Goal: Information Seeking & Learning: Learn about a topic

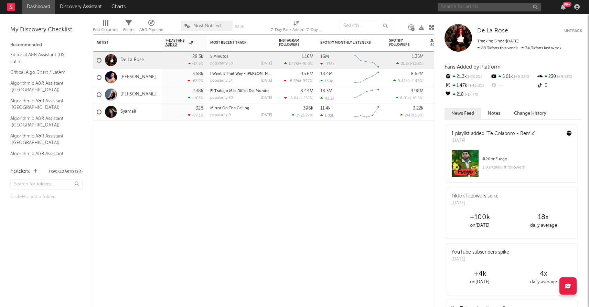
click at [459, 4] on input "text" at bounding box center [489, 7] width 103 height 9
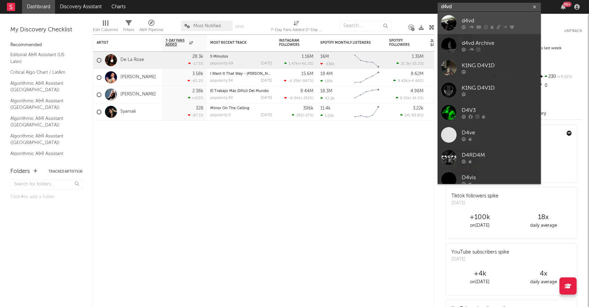
type input "d4vd"
click at [472, 20] on div "d4vd" at bounding box center [500, 21] width 76 height 8
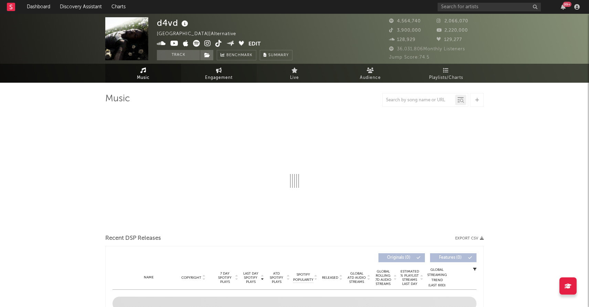
click at [217, 75] on span "Engagement" at bounding box center [219, 78] width 28 height 8
select select "1w"
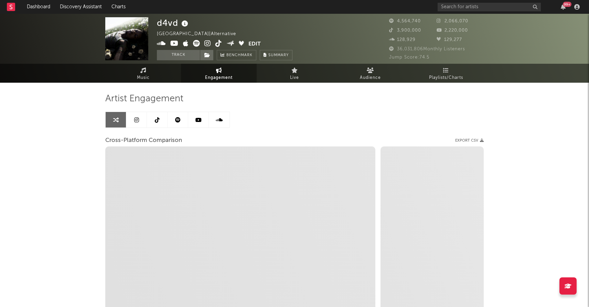
click at [175, 119] on link at bounding box center [178, 119] width 21 height 15
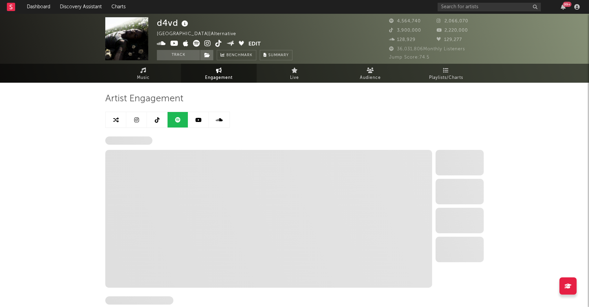
select select "6m"
select select "1w"
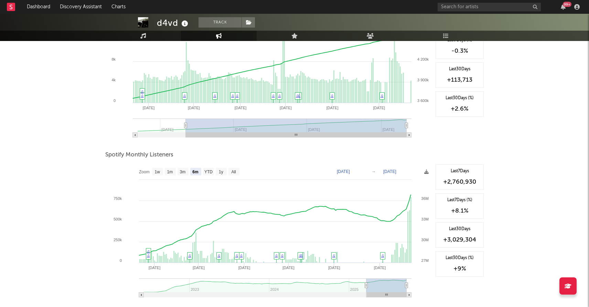
scroll to position [144, 0]
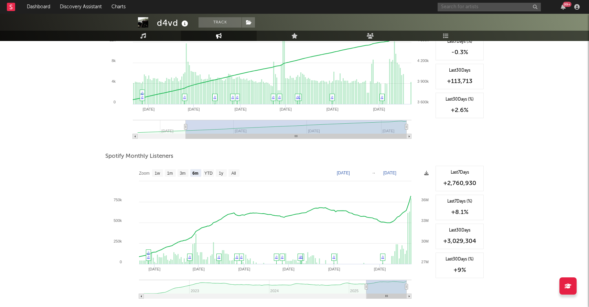
click at [463, 9] on input "text" at bounding box center [489, 7] width 103 height 9
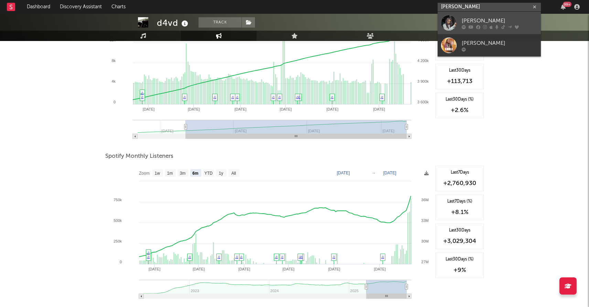
type input "[PERSON_NAME]"
click at [461, 20] on link "[PERSON_NAME]" at bounding box center [489, 23] width 103 height 22
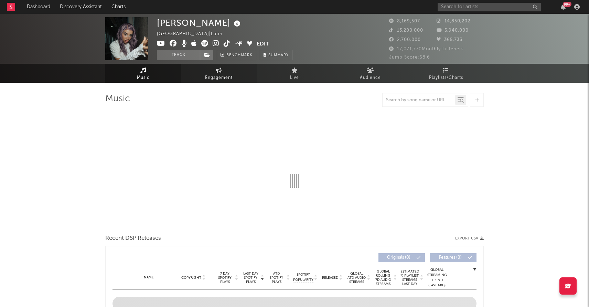
select select "6m"
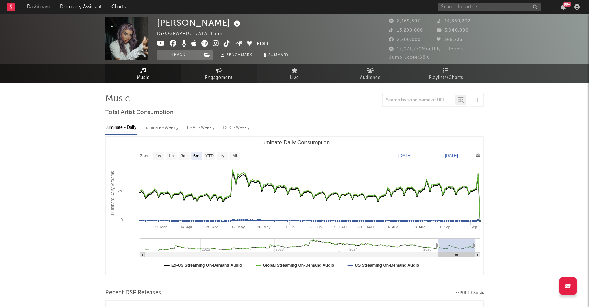
click at [211, 68] on link "Engagement" at bounding box center [219, 73] width 76 height 19
select select "1w"
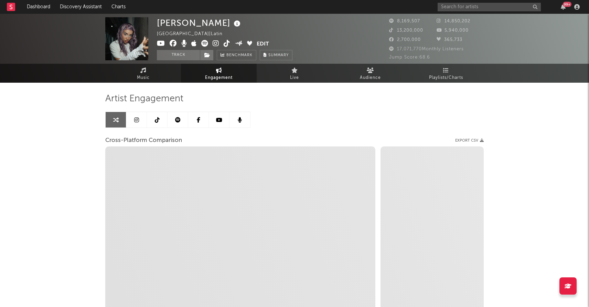
click at [173, 122] on link at bounding box center [178, 119] width 21 height 15
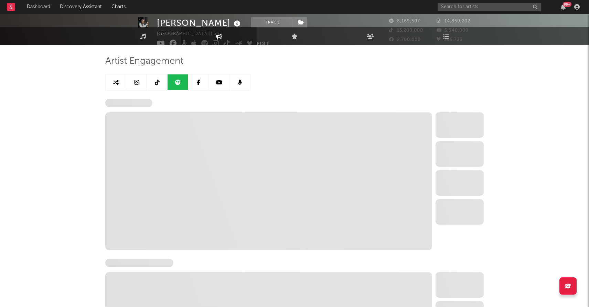
select select "6m"
select select "1w"
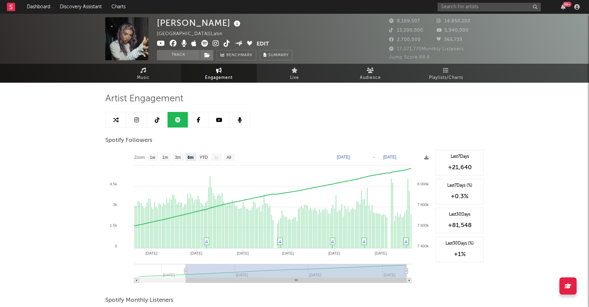
click at [159, 123] on link at bounding box center [157, 119] width 21 height 15
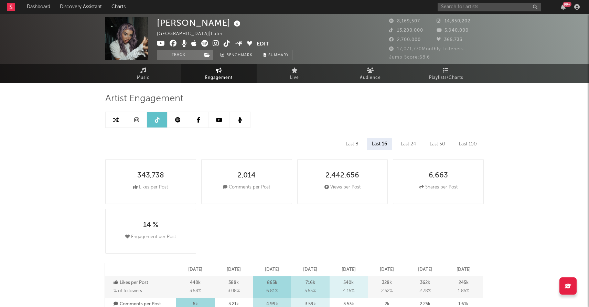
select select "6m"
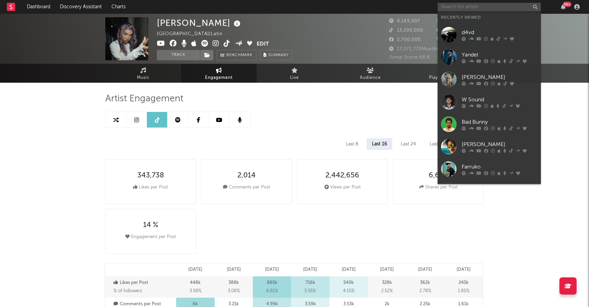
click at [451, 6] on input "text" at bounding box center [489, 7] width 103 height 9
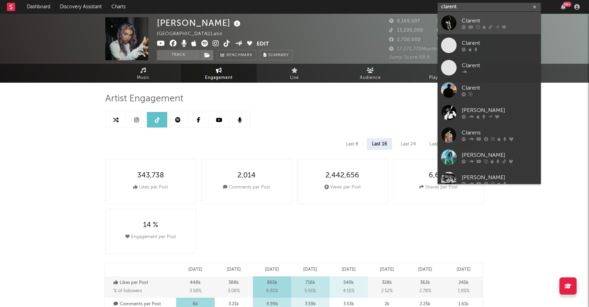
type input "clarent"
click at [479, 19] on div "Clarent" at bounding box center [500, 21] width 76 height 8
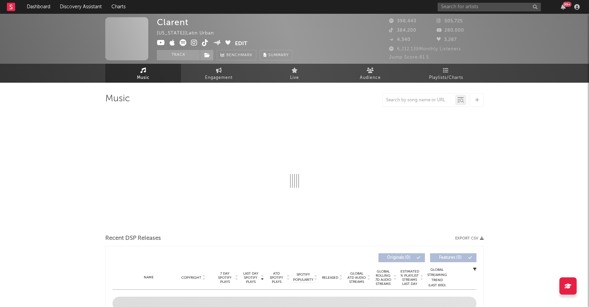
select select "6m"
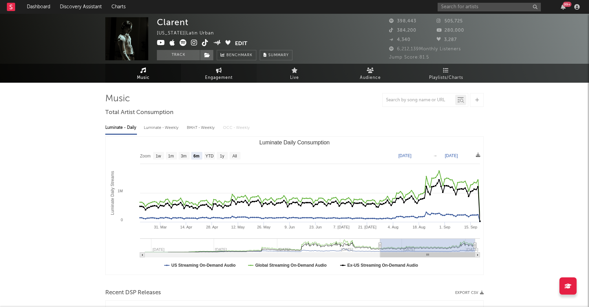
click at [215, 73] on link "Engagement" at bounding box center [219, 73] width 76 height 19
select select "1w"
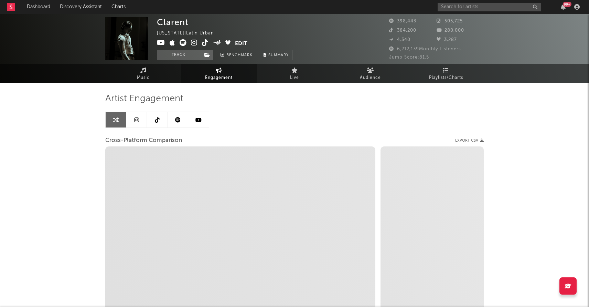
click at [138, 119] on icon at bounding box center [136, 120] width 5 height 6
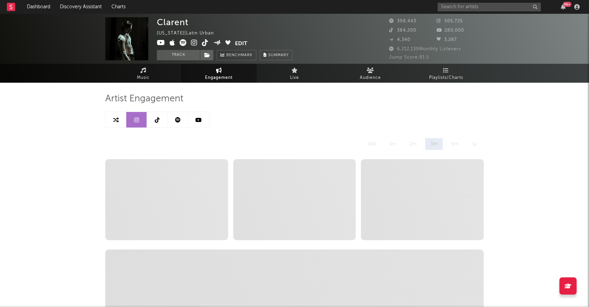
select select "6m"
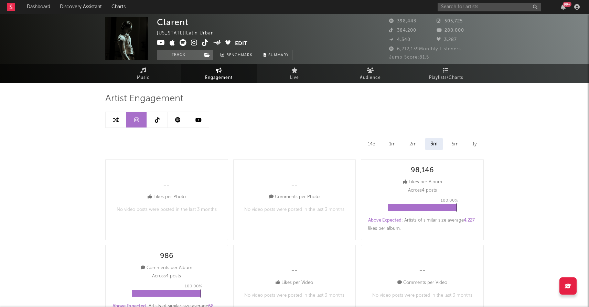
click at [162, 120] on link at bounding box center [157, 119] width 21 height 15
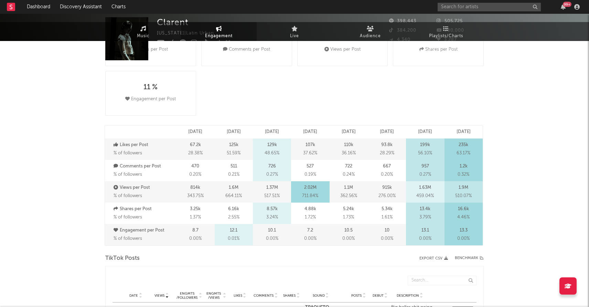
select select "6m"
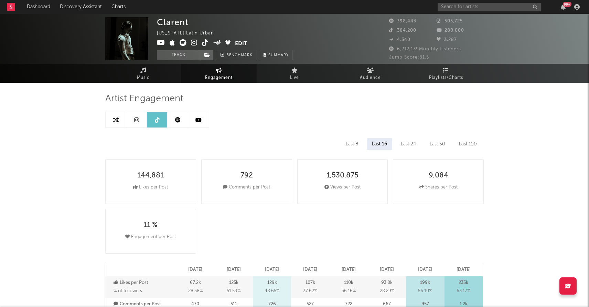
click at [177, 121] on icon at bounding box center [178, 120] width 6 height 6
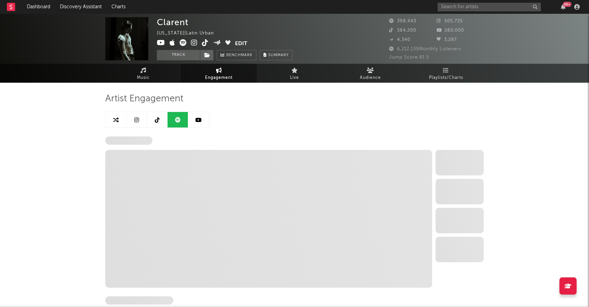
select select "6m"
select select "1w"
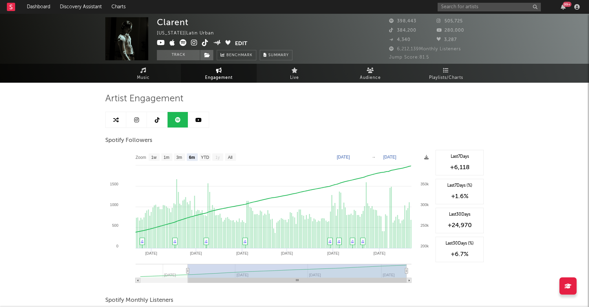
click at [139, 121] on link at bounding box center [136, 119] width 21 height 15
select select "6m"
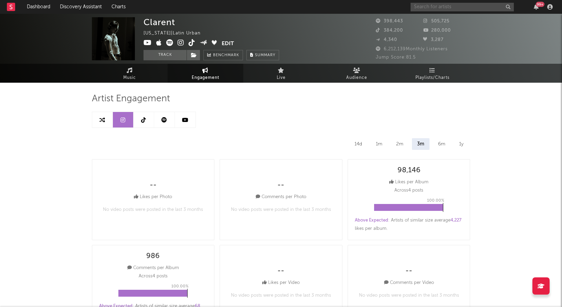
click at [431, 11] on input "text" at bounding box center [462, 7] width 103 height 9
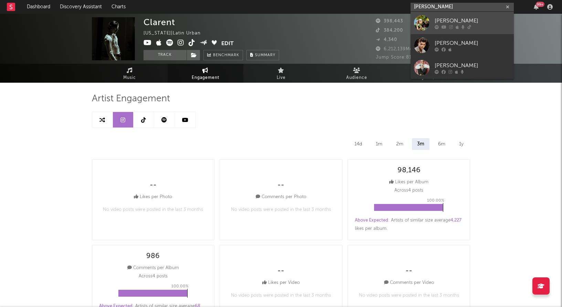
type input "[PERSON_NAME]"
click at [433, 27] on link "[PERSON_NAME]" at bounding box center [462, 23] width 103 height 22
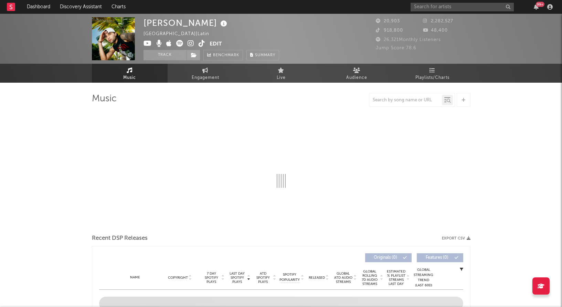
select select "6m"
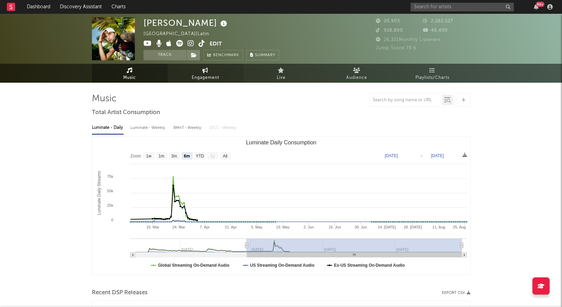
click at [206, 70] on icon at bounding box center [205, 70] width 6 height 6
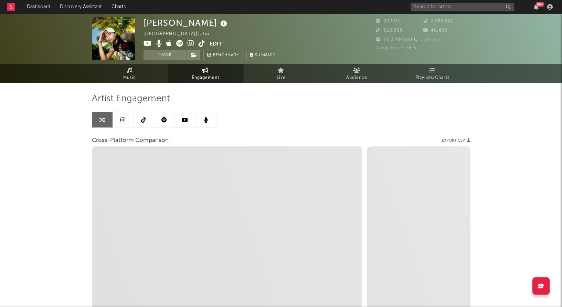
select select "1w"
click at [131, 116] on link at bounding box center [123, 119] width 21 height 15
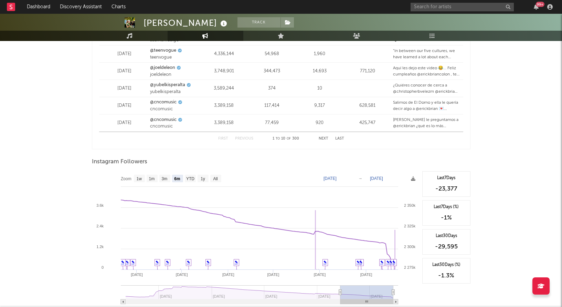
scroll to position [1000, 0]
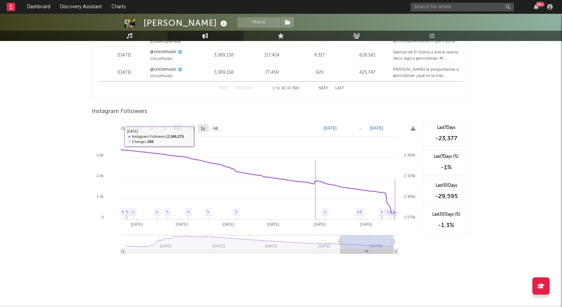
click at [202, 126] on text "1y" at bounding box center [203, 128] width 4 height 5
select select "1y"
type input "[DATE]"
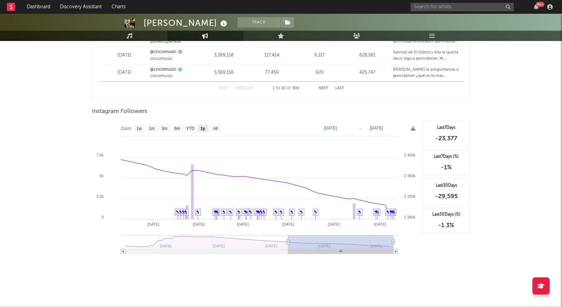
click at [226, 132] on rect at bounding box center [255, 190] width 327 height 138
click at [213, 126] on text "All" at bounding box center [215, 128] width 4 height 5
select select "All"
type input "[DATE]"
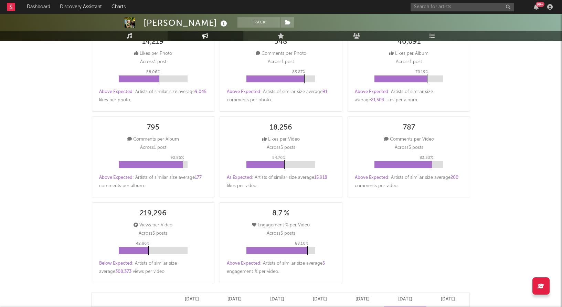
scroll to position [0, 0]
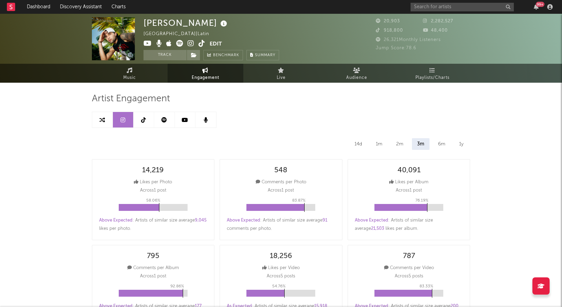
click at [144, 120] on icon at bounding box center [143, 120] width 5 height 6
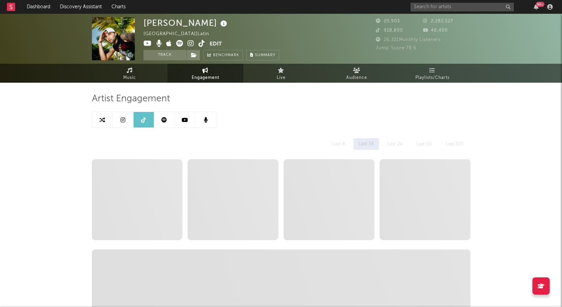
select select "6m"
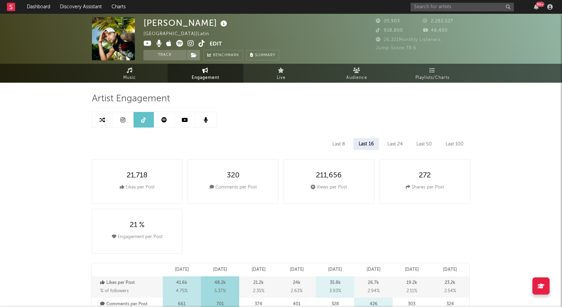
click at [165, 120] on icon at bounding box center [164, 120] width 6 height 6
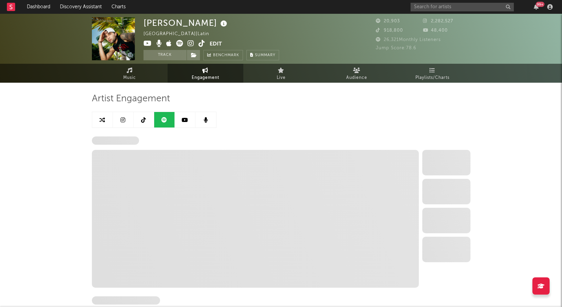
select select "6m"
select select "1w"
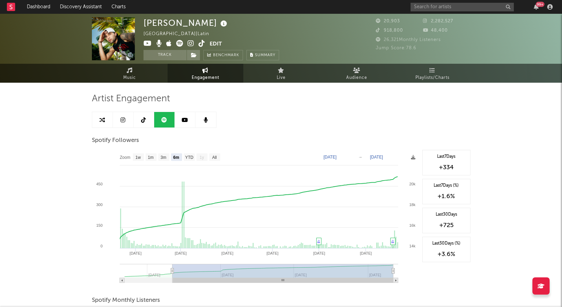
click at [126, 120] on link at bounding box center [123, 119] width 21 height 15
select select "6m"
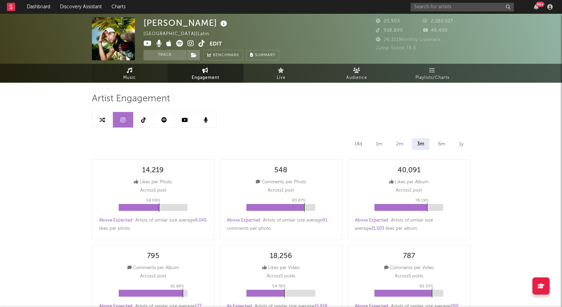
click at [129, 66] on link "Music" at bounding box center [130, 73] width 76 height 19
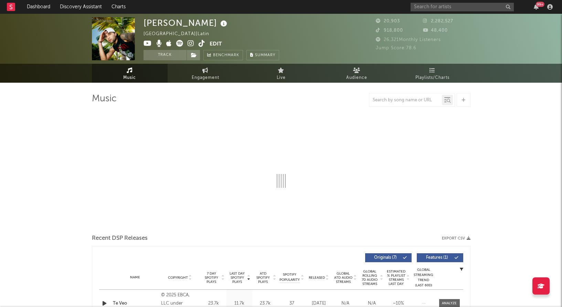
select select "6m"
